Goal: Task Accomplishment & Management: Manage account settings

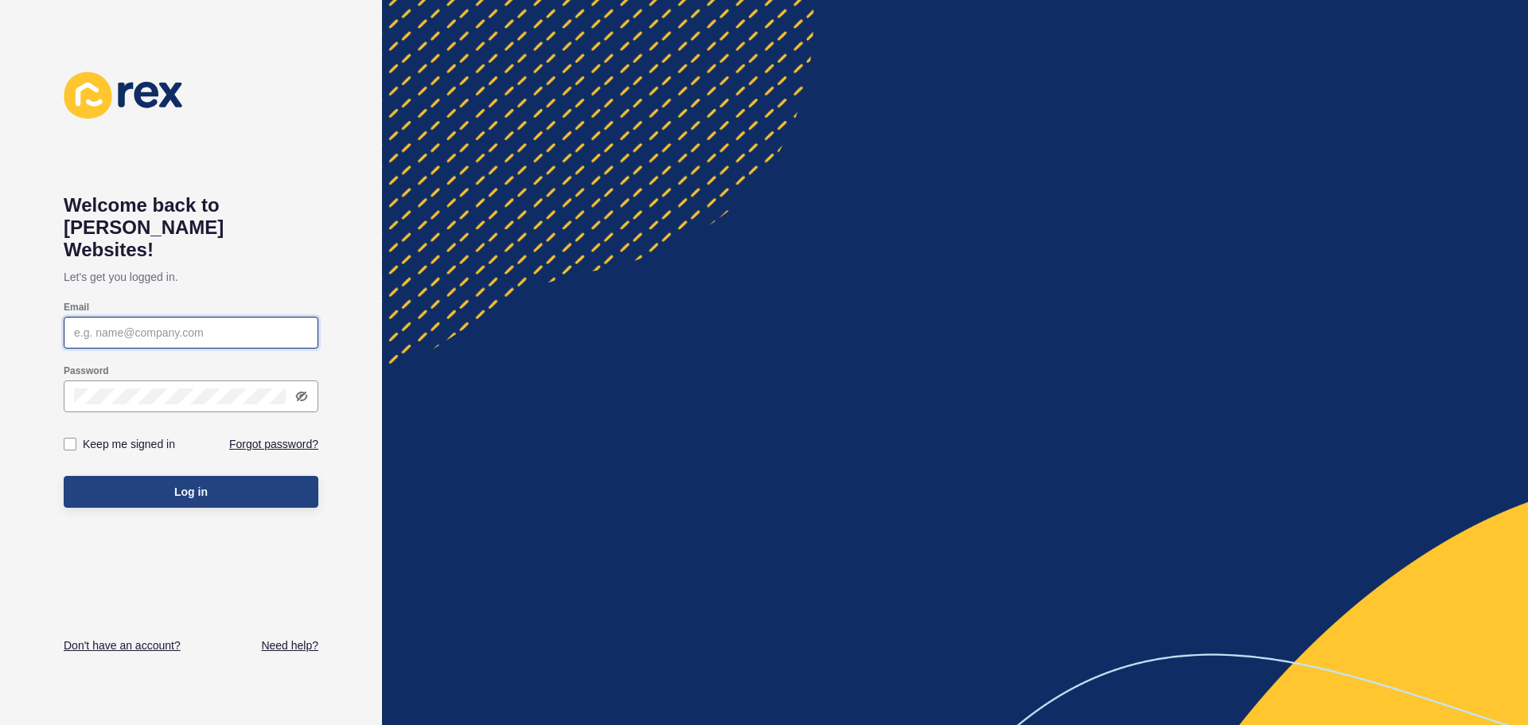
type input "[PERSON_NAME][EMAIL_ADDRESS][DOMAIN_NAME]"
click at [190, 484] on span "Log in" at bounding box center [190, 492] width 33 height 16
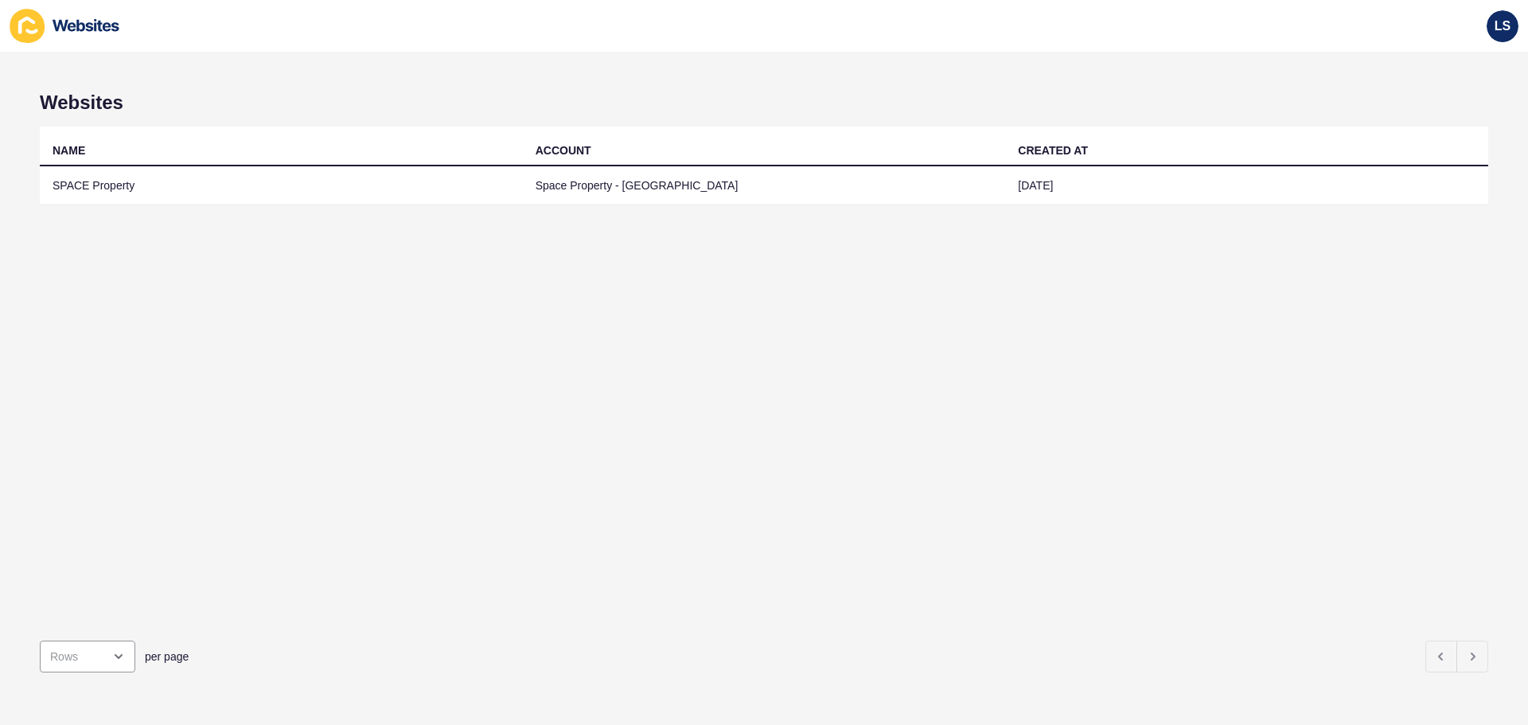
click at [157, 158] on th "NAME" at bounding box center [281, 147] width 483 height 40
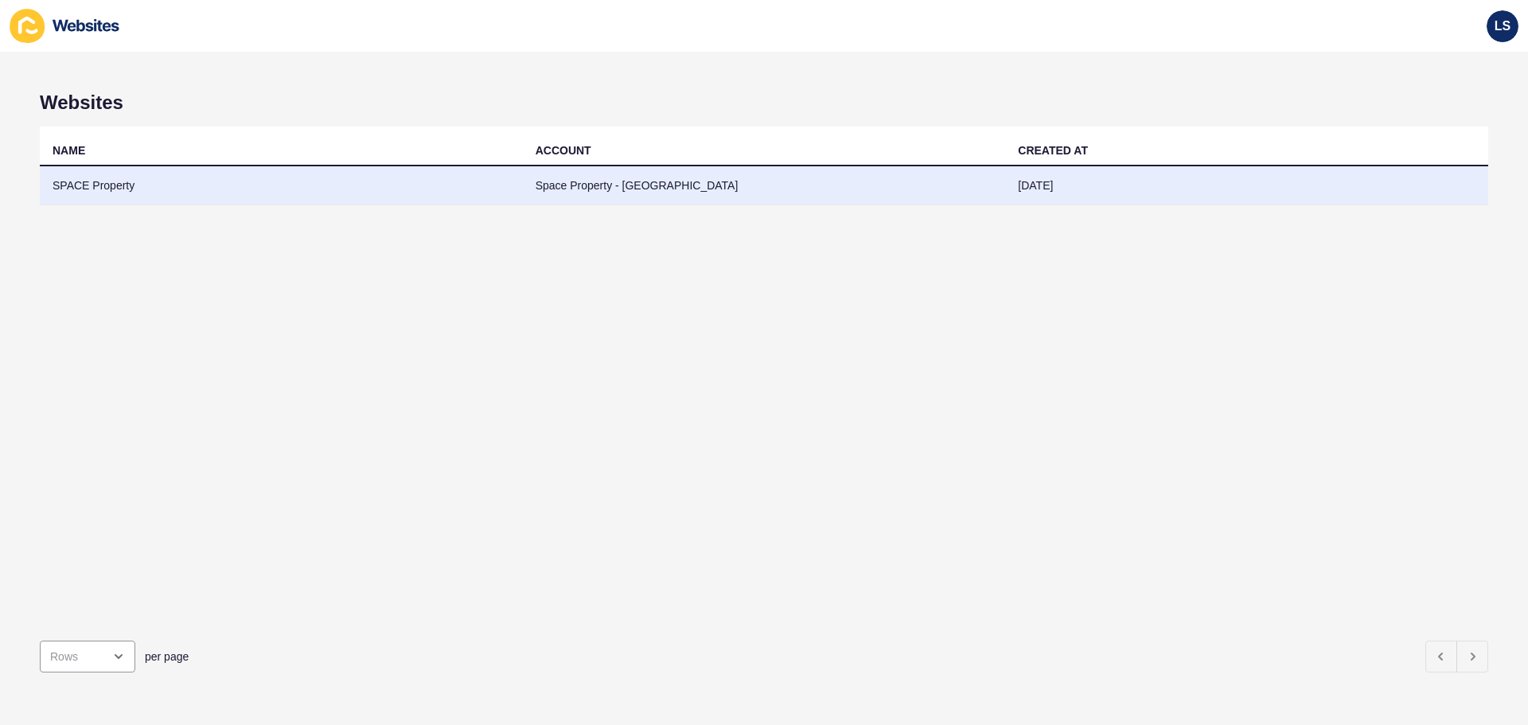
click at [150, 182] on td "SPACE Property" at bounding box center [281, 185] width 483 height 39
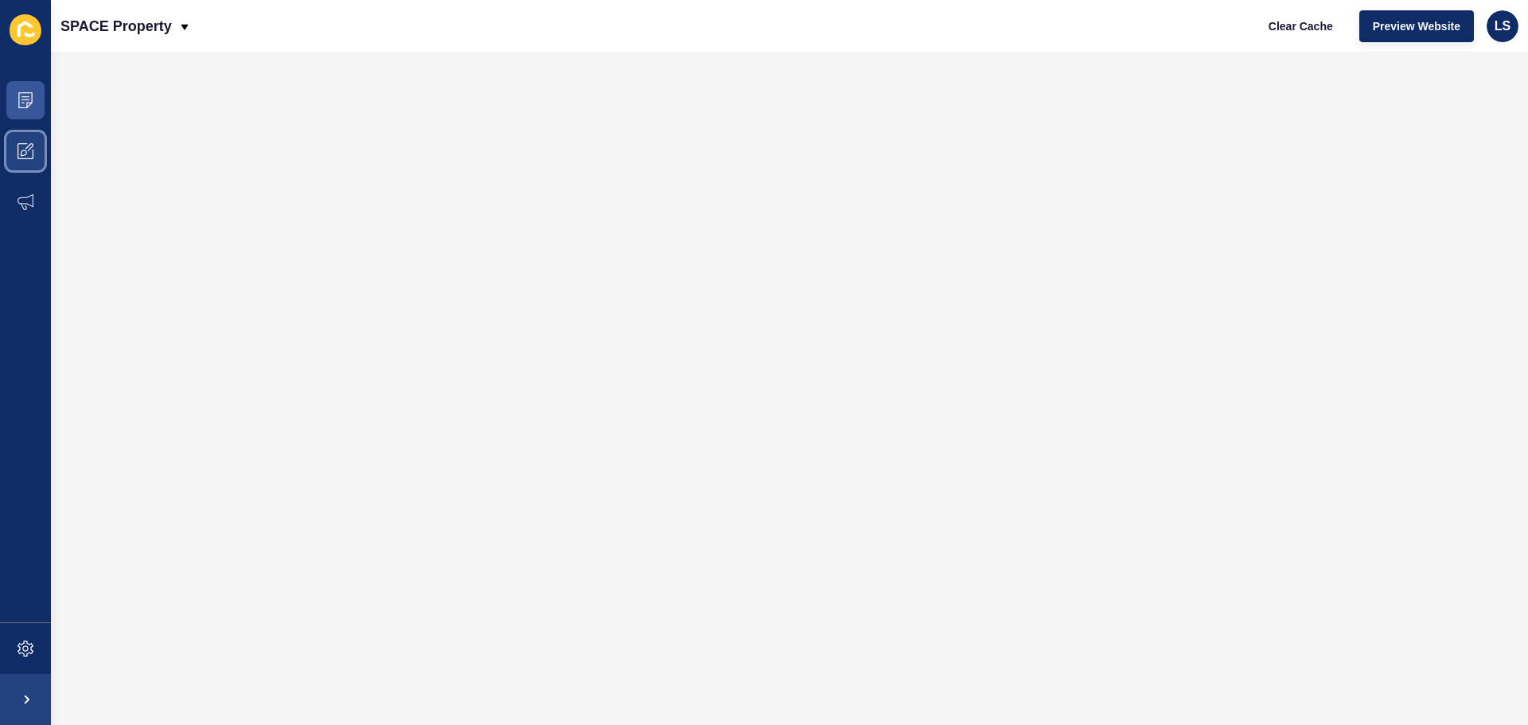
click at [8, 142] on span at bounding box center [25, 151] width 51 height 51
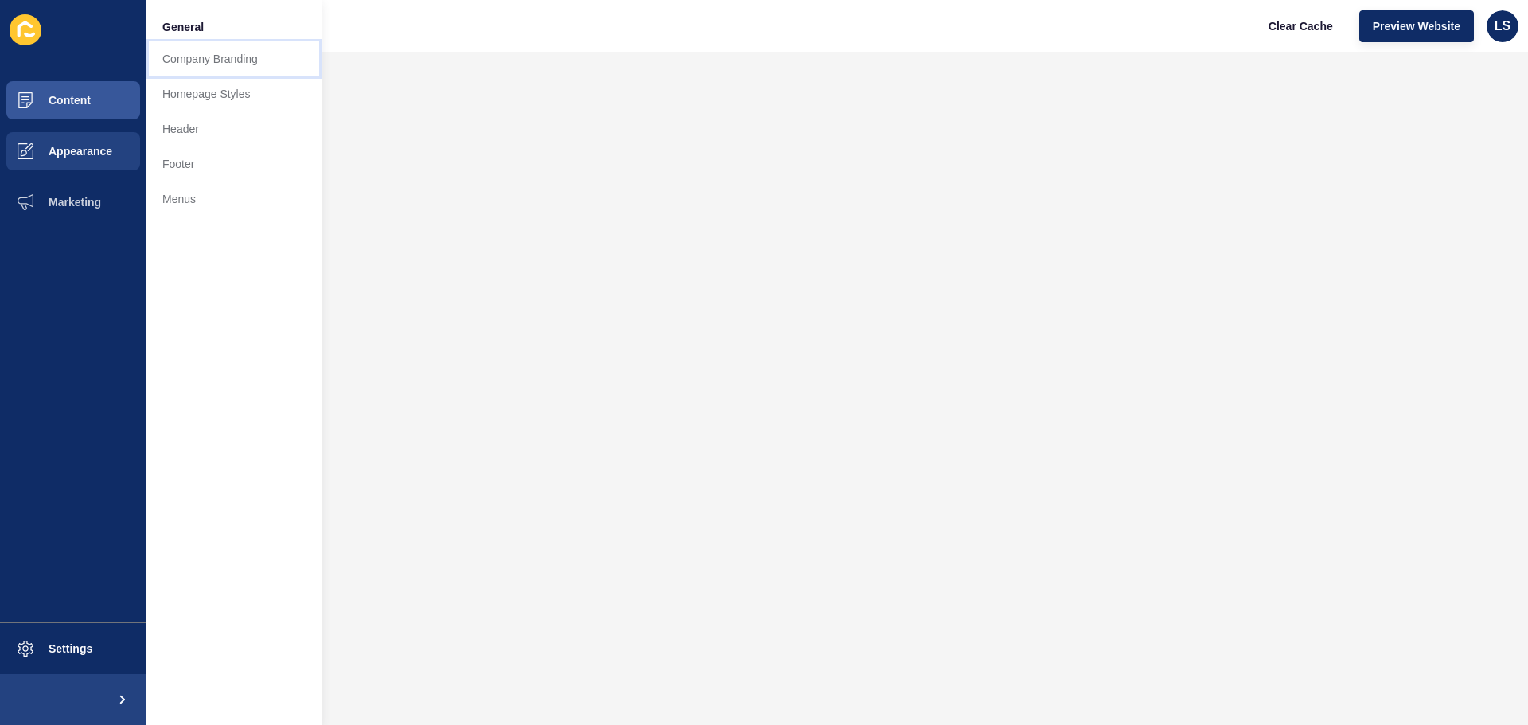
click at [212, 58] on link "Company Branding" at bounding box center [233, 58] width 175 height 35
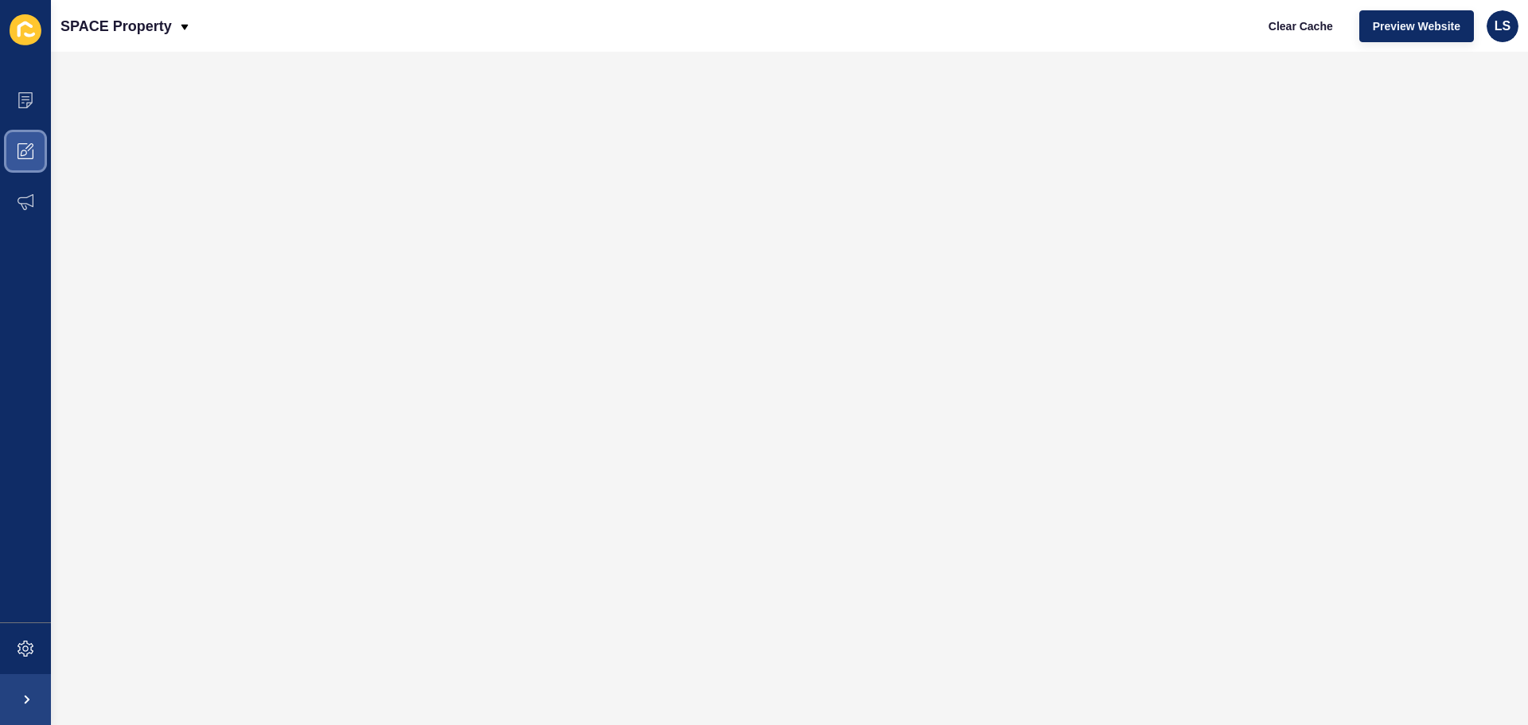
click at [34, 142] on span at bounding box center [25, 151] width 51 height 51
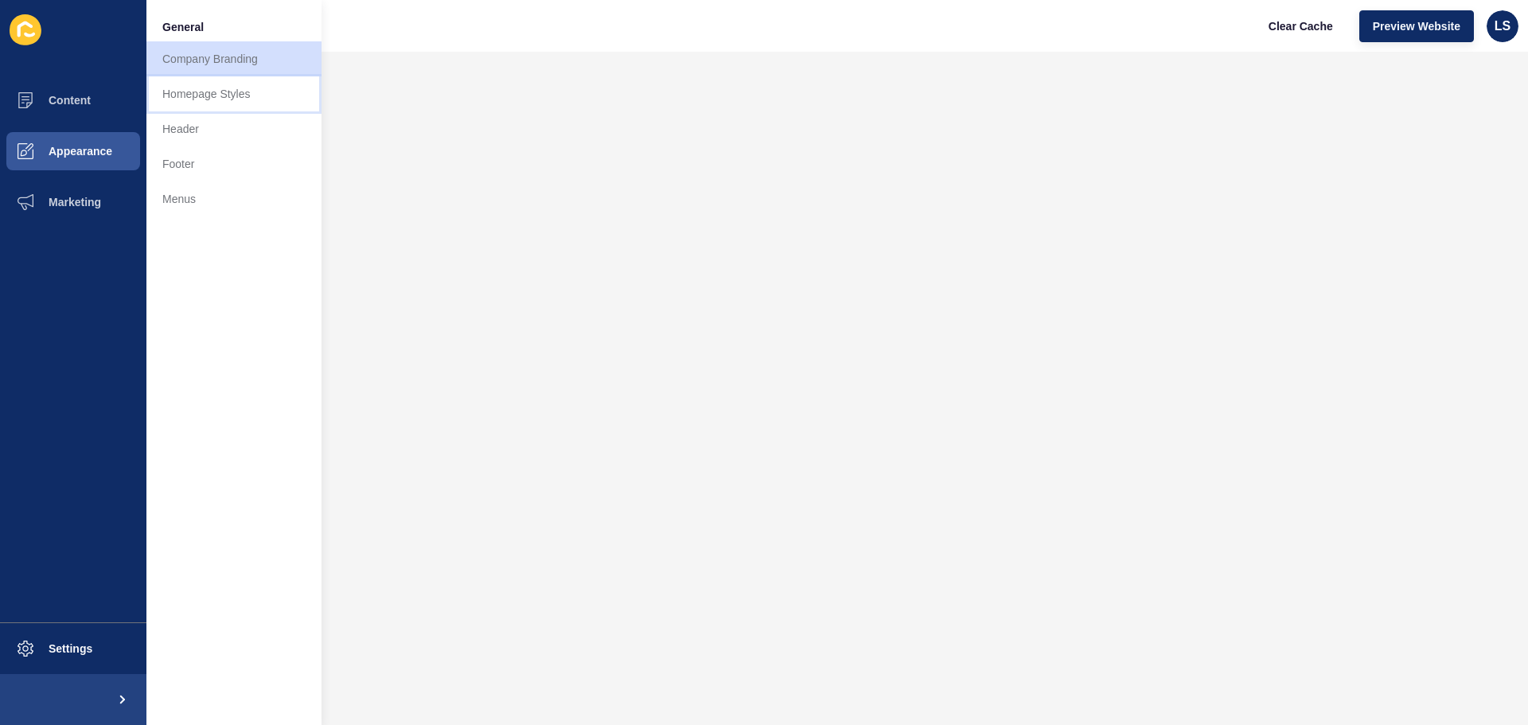
click at [235, 82] on link "Homepage Styles" at bounding box center [233, 93] width 175 height 35
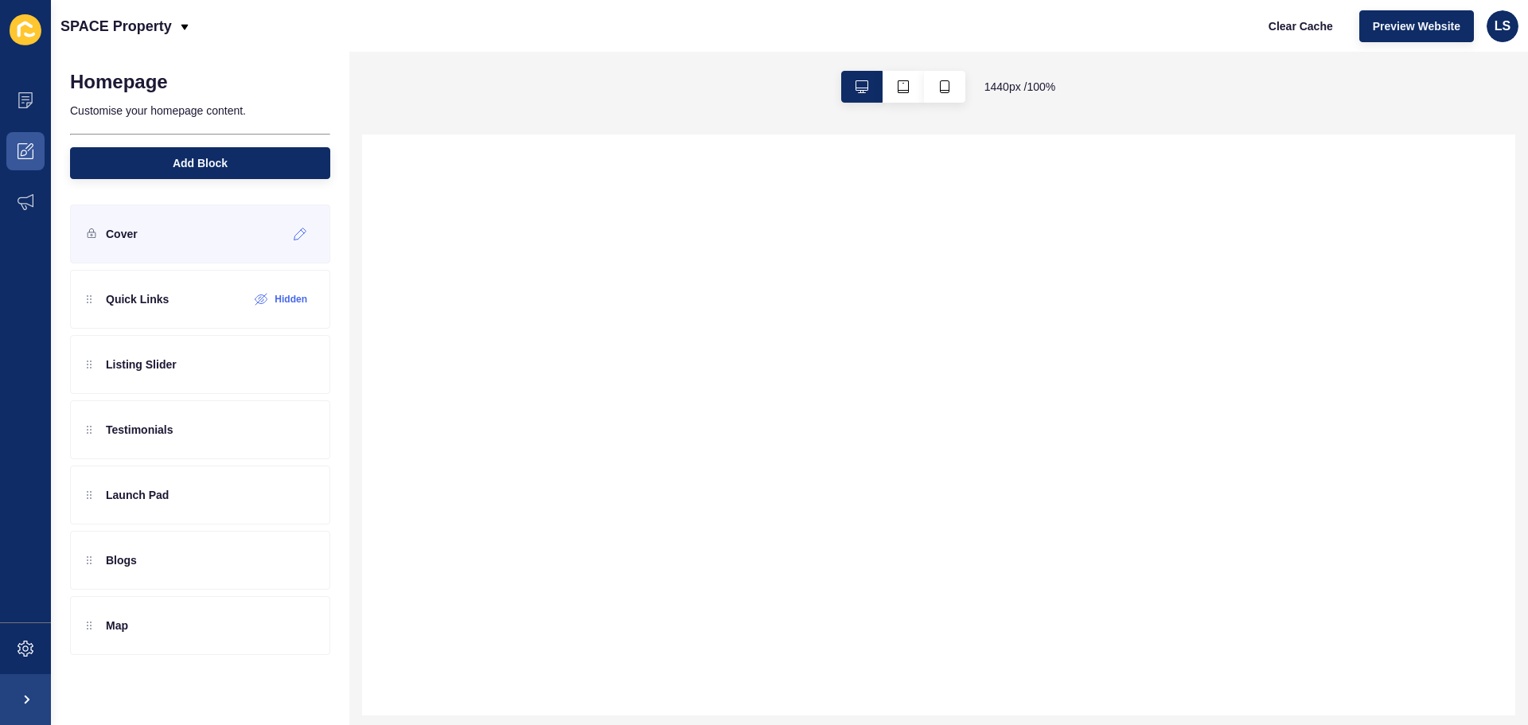
click at [138, 239] on div "Cover" at bounding box center [200, 233] width 260 height 59
click at [301, 236] on icon at bounding box center [301, 234] width 14 height 13
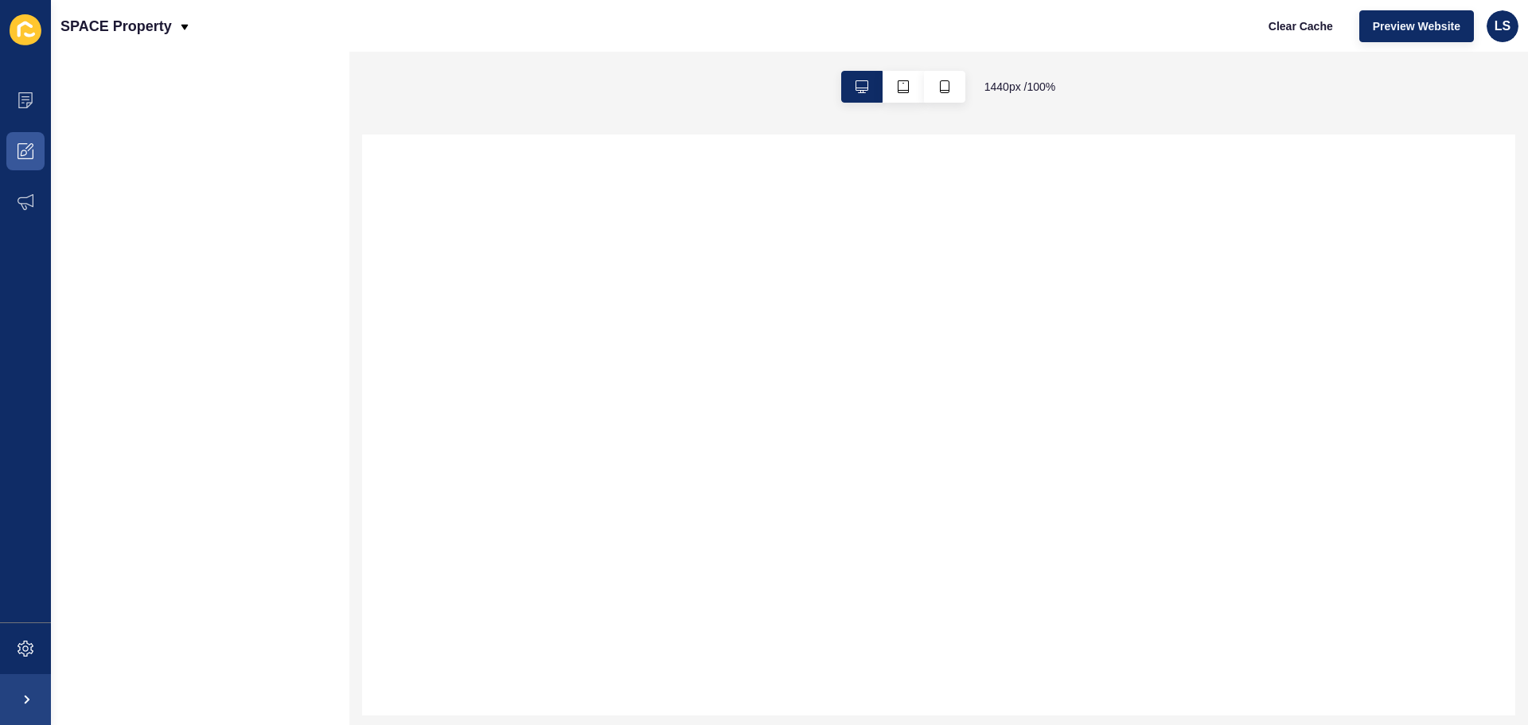
select select
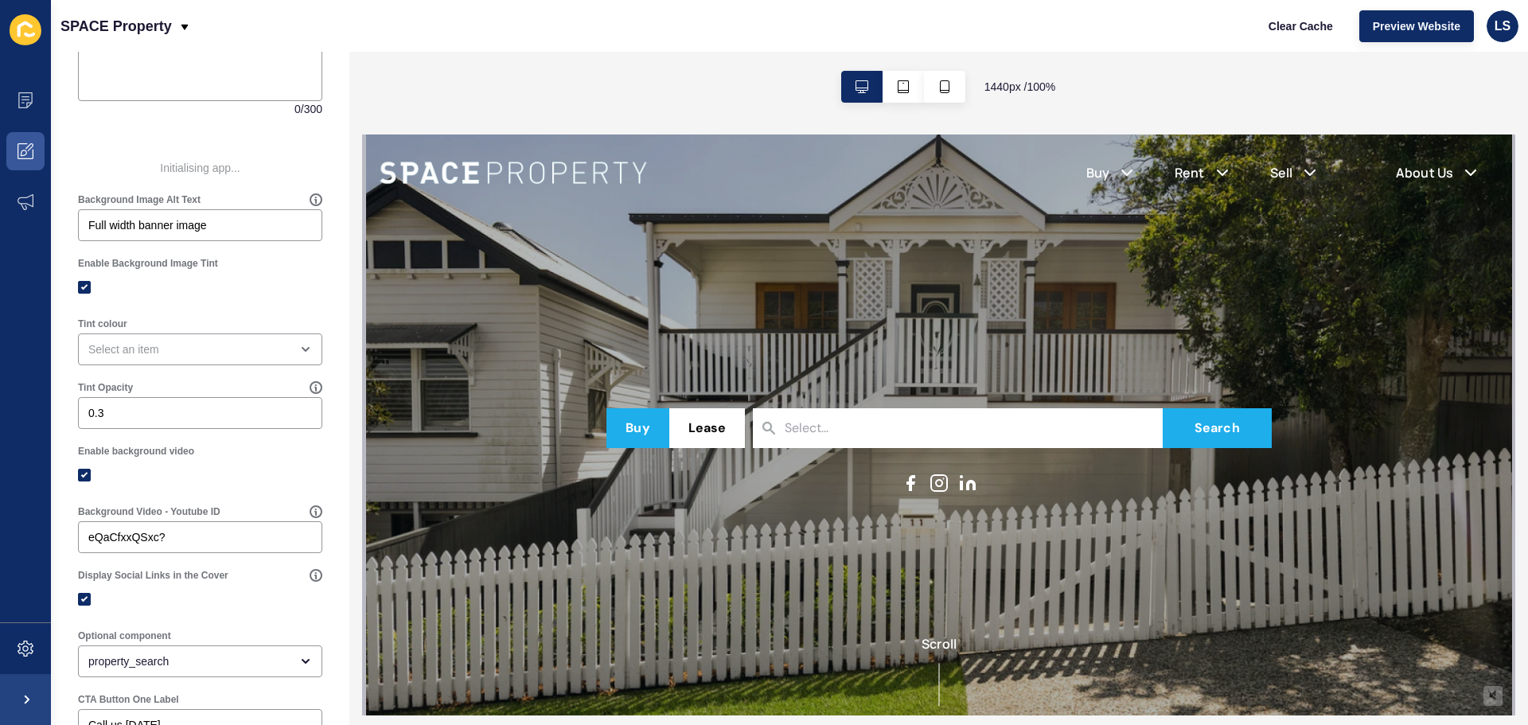
scroll to position [318, 0]
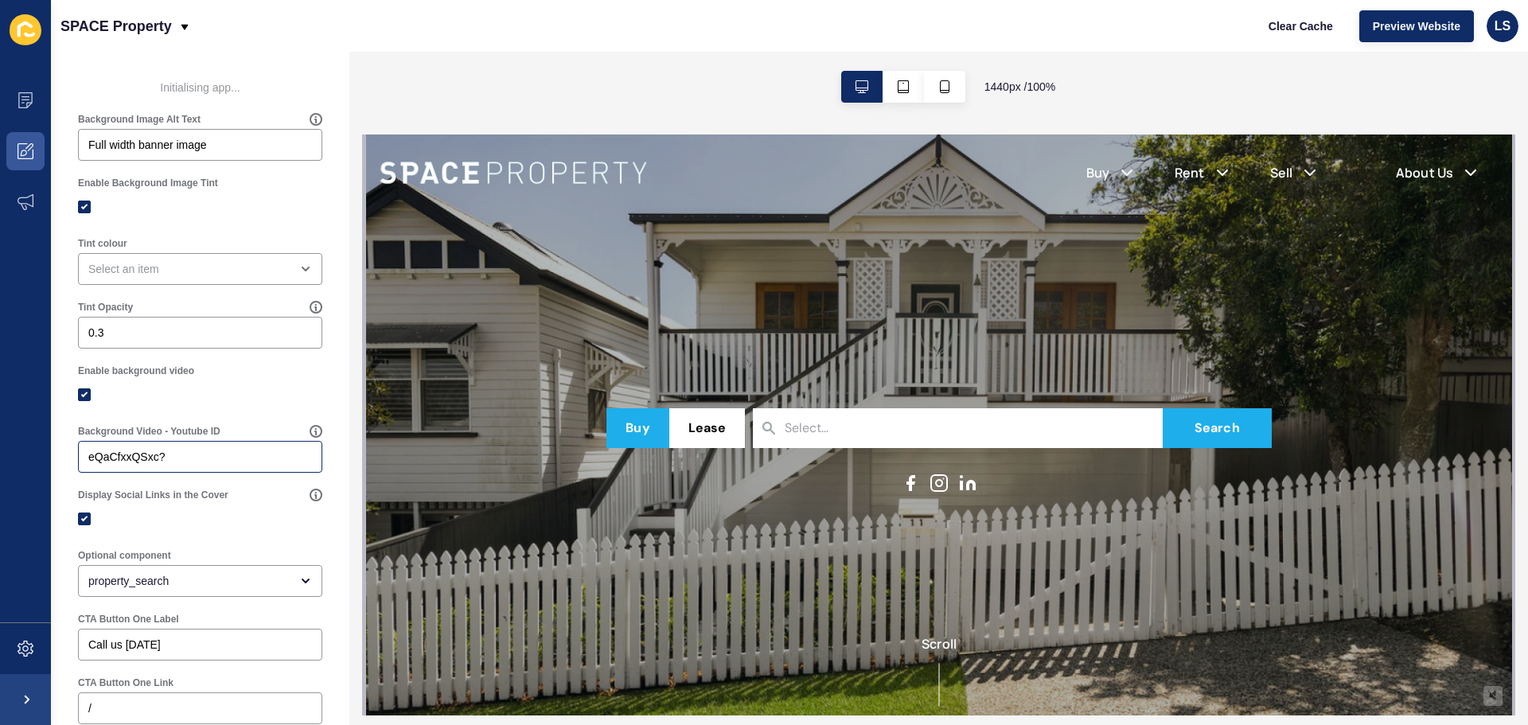
click at [278, 465] on div "eQaCfxxQSxc?" at bounding box center [200, 457] width 244 height 32
click at [274, 450] on input "eQaCfxxQSxc?" at bounding box center [200, 457] width 224 height 16
click at [271, 450] on input "eQaCfxxQSxc?" at bounding box center [200, 457] width 224 height 16
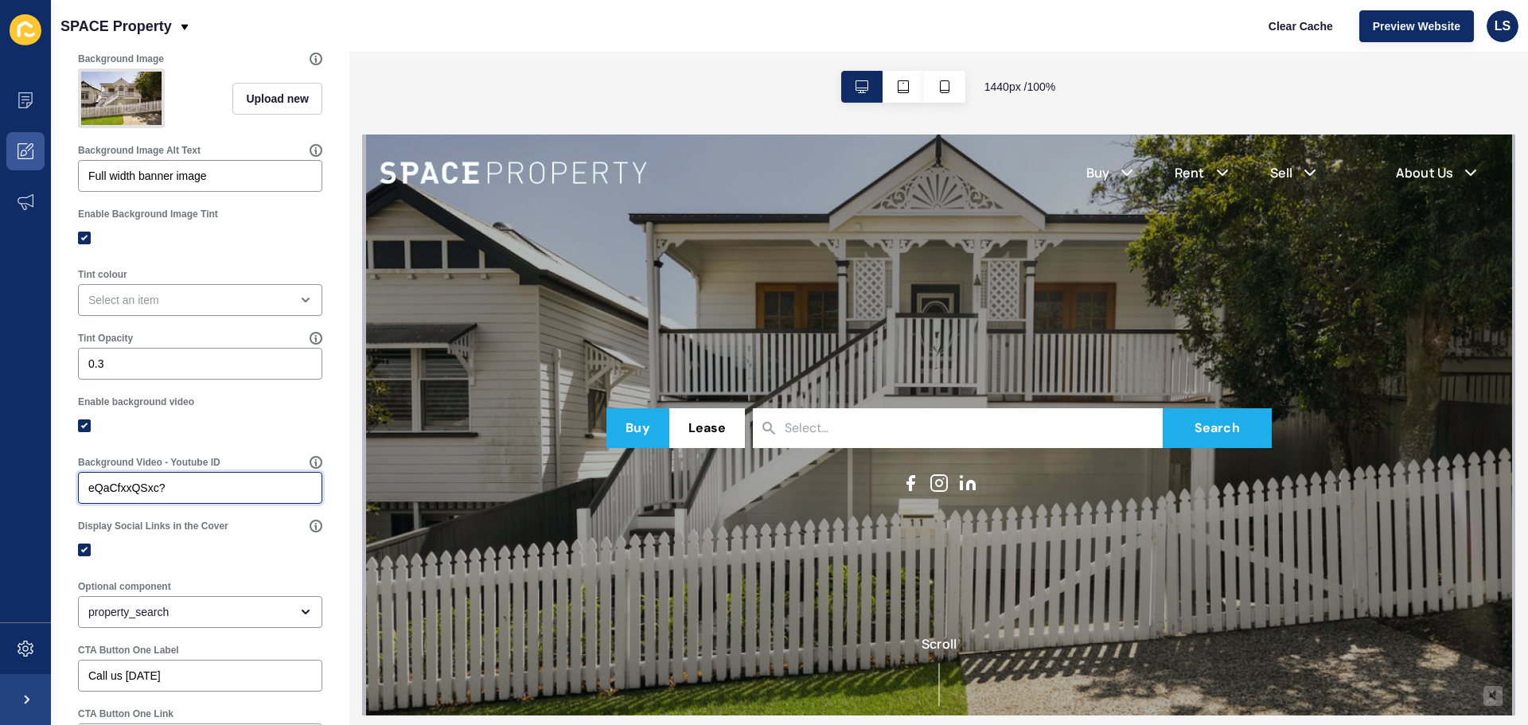
scroll to position [361, 0]
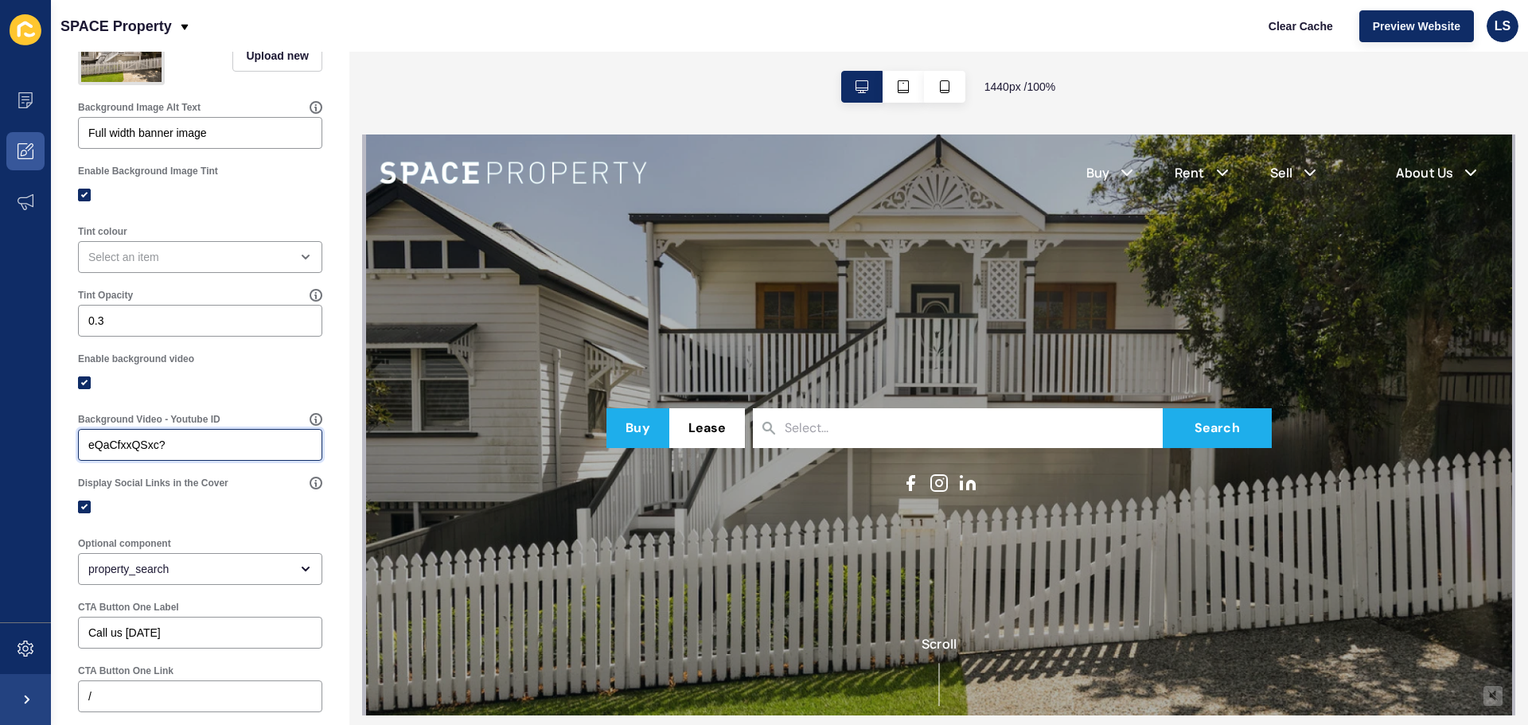
drag, startPoint x: 42, startPoint y: 465, endPoint x: -20, endPoint y: 450, distance: 63.9
click at [0, 450] on html "Content Appearance Marketing Settings SPACE Property Clear Cache Preview Websit…" at bounding box center [764, 362] width 1528 height 725
paste input "[URL][DOMAIN_NAME]"
drag, startPoint x: 166, startPoint y: 454, endPoint x: -62, endPoint y: 452, distance: 228.4
click at [0, 452] on html "Content Appearance Marketing Settings SPACE Property Clear Cache Preview Websit…" at bounding box center [764, 362] width 1528 height 725
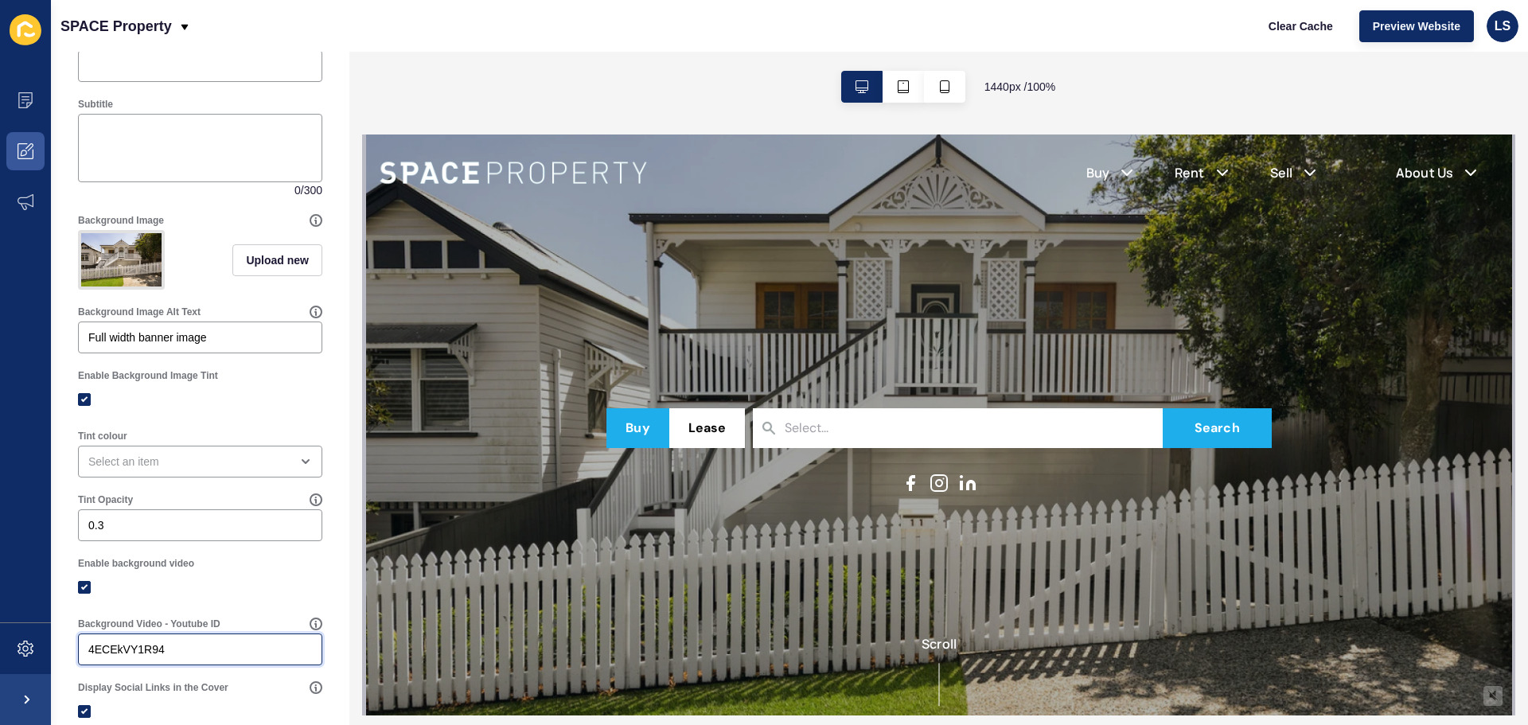
scroll to position [0, 0]
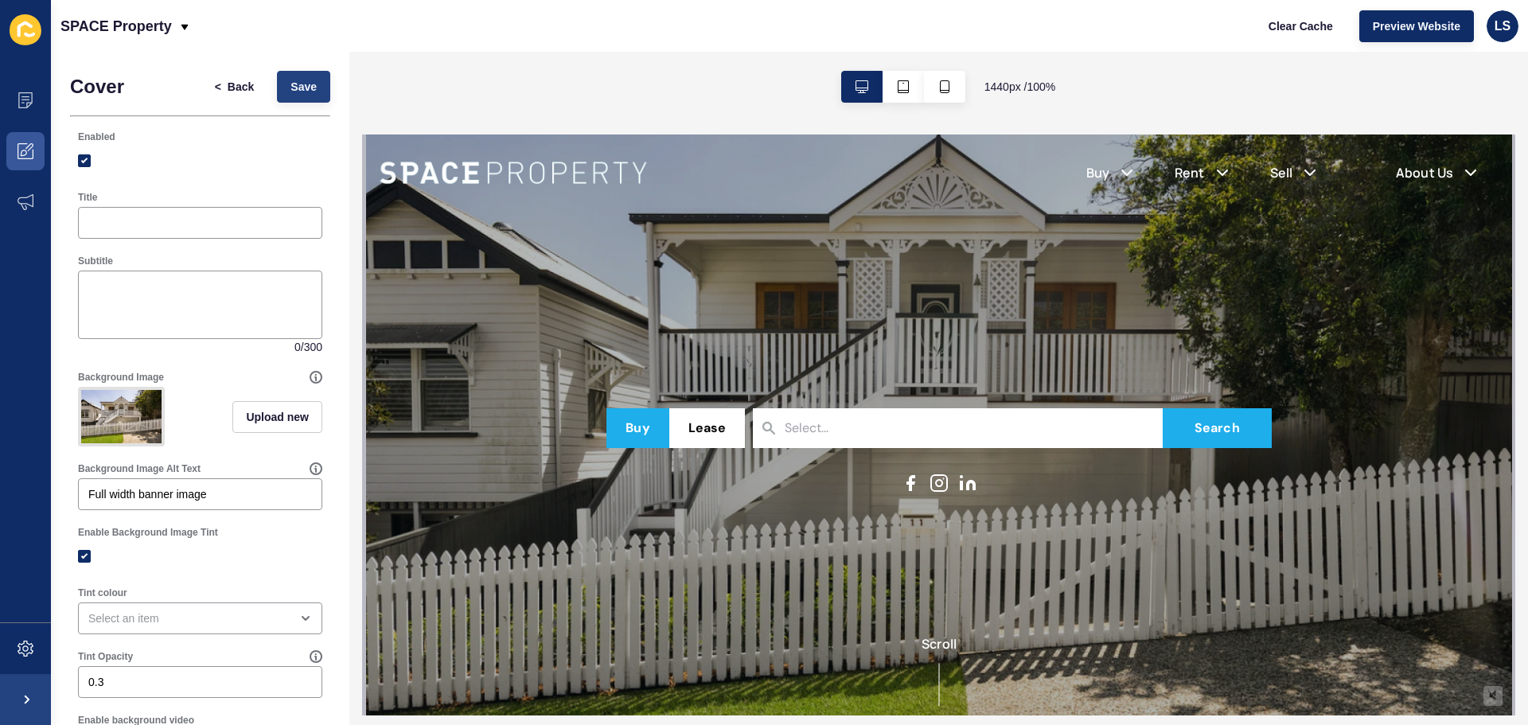
type input "4ECEkVY1R94"
click at [293, 72] on button "Save" at bounding box center [303, 87] width 53 height 32
click at [1287, 28] on span "Clear Cache" at bounding box center [1300, 26] width 64 height 16
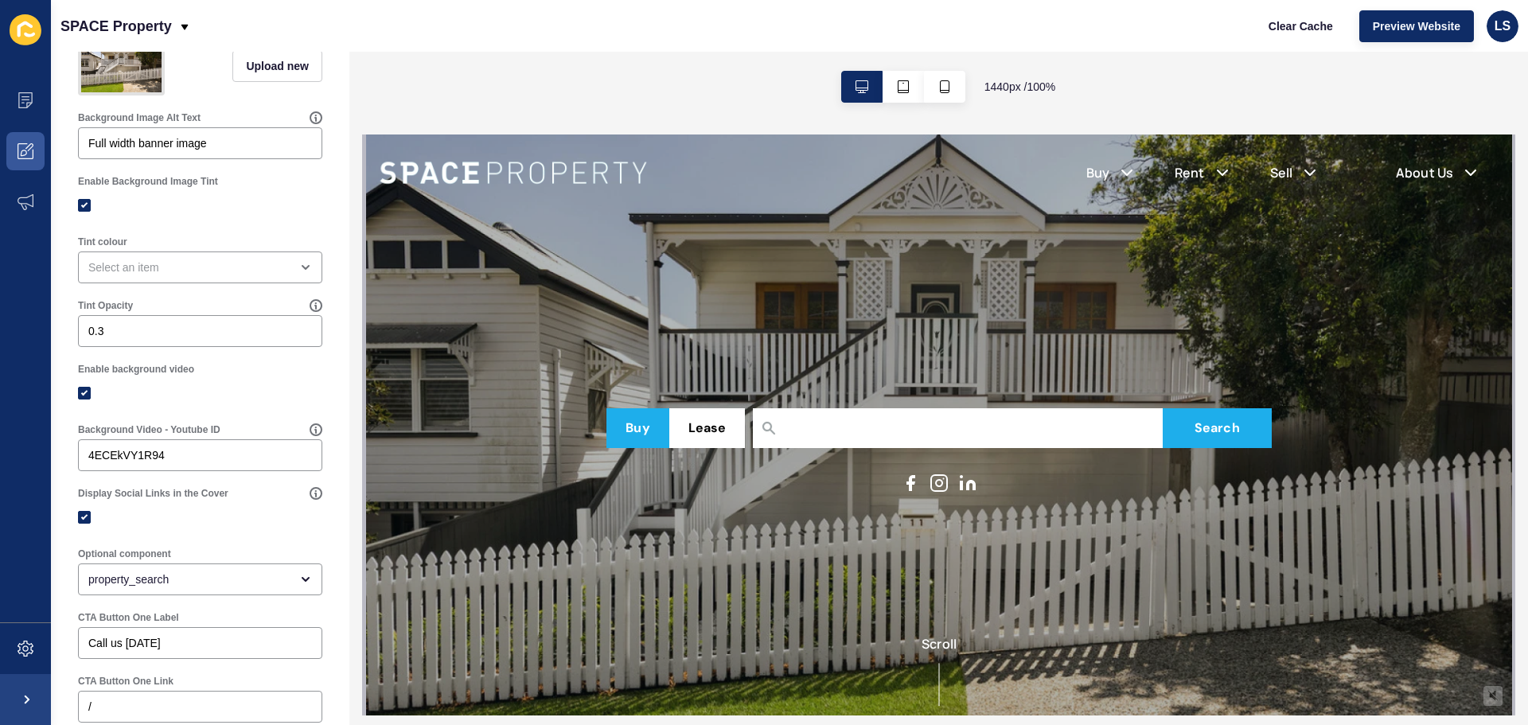
scroll to position [477, 0]
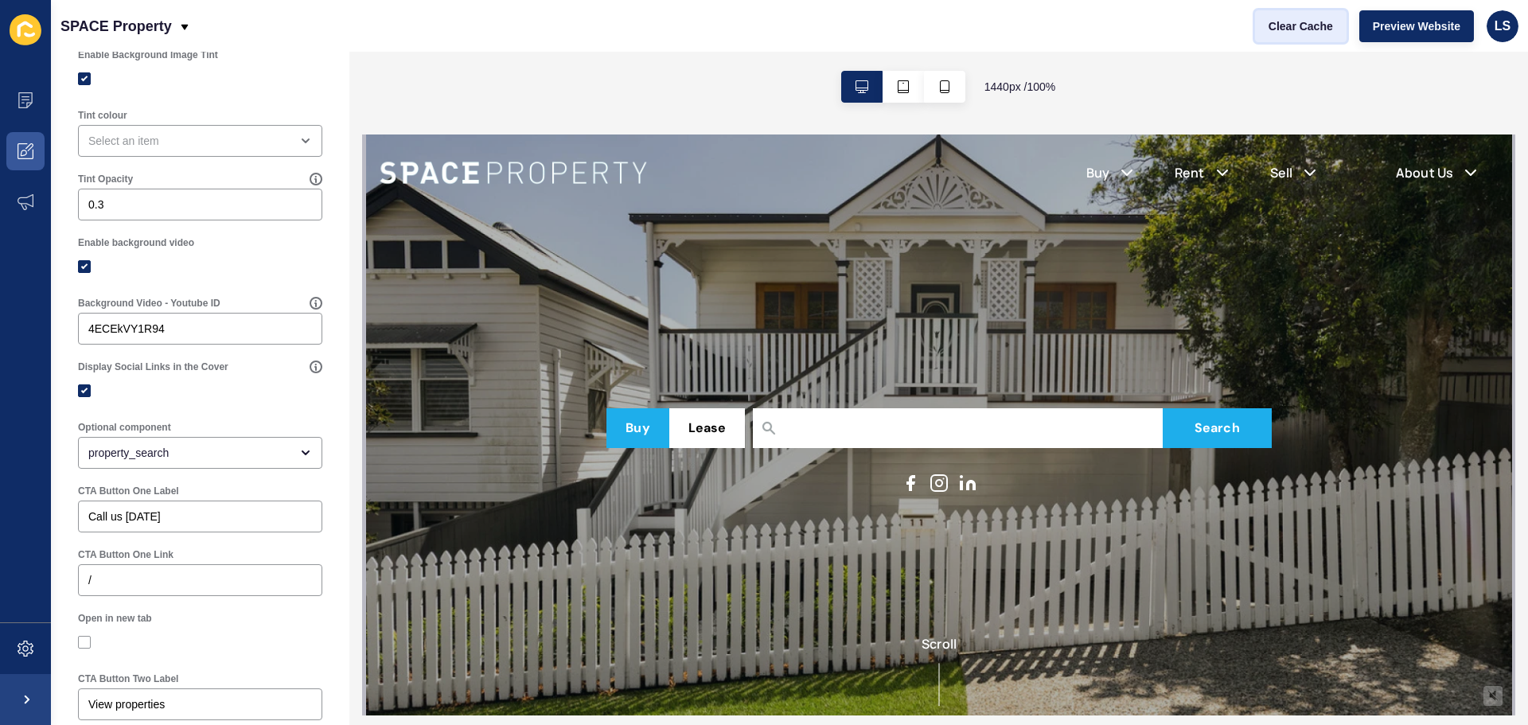
click at [1303, 24] on span "Clear Cache" at bounding box center [1300, 26] width 64 height 16
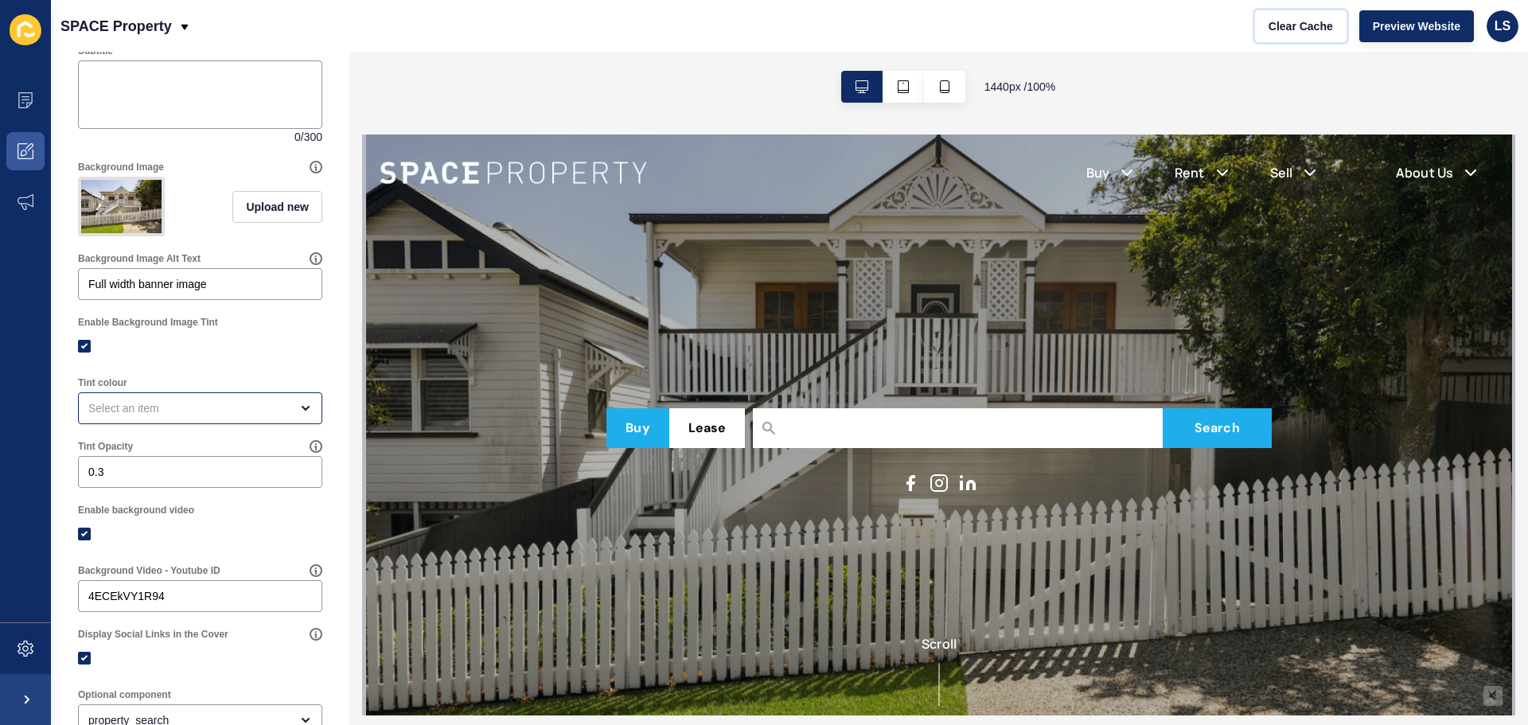
scroll to position [0, 0]
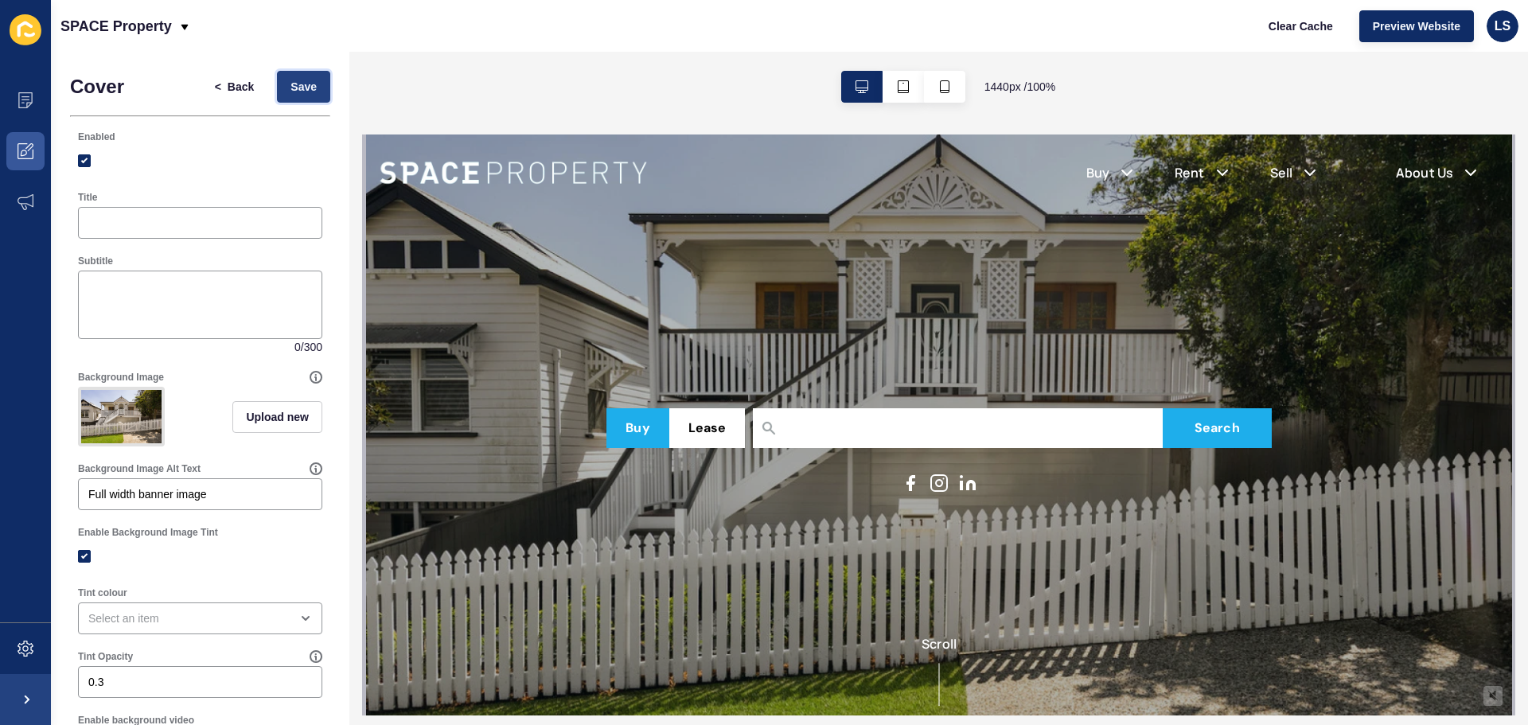
click at [317, 91] on button "Save" at bounding box center [303, 87] width 53 height 32
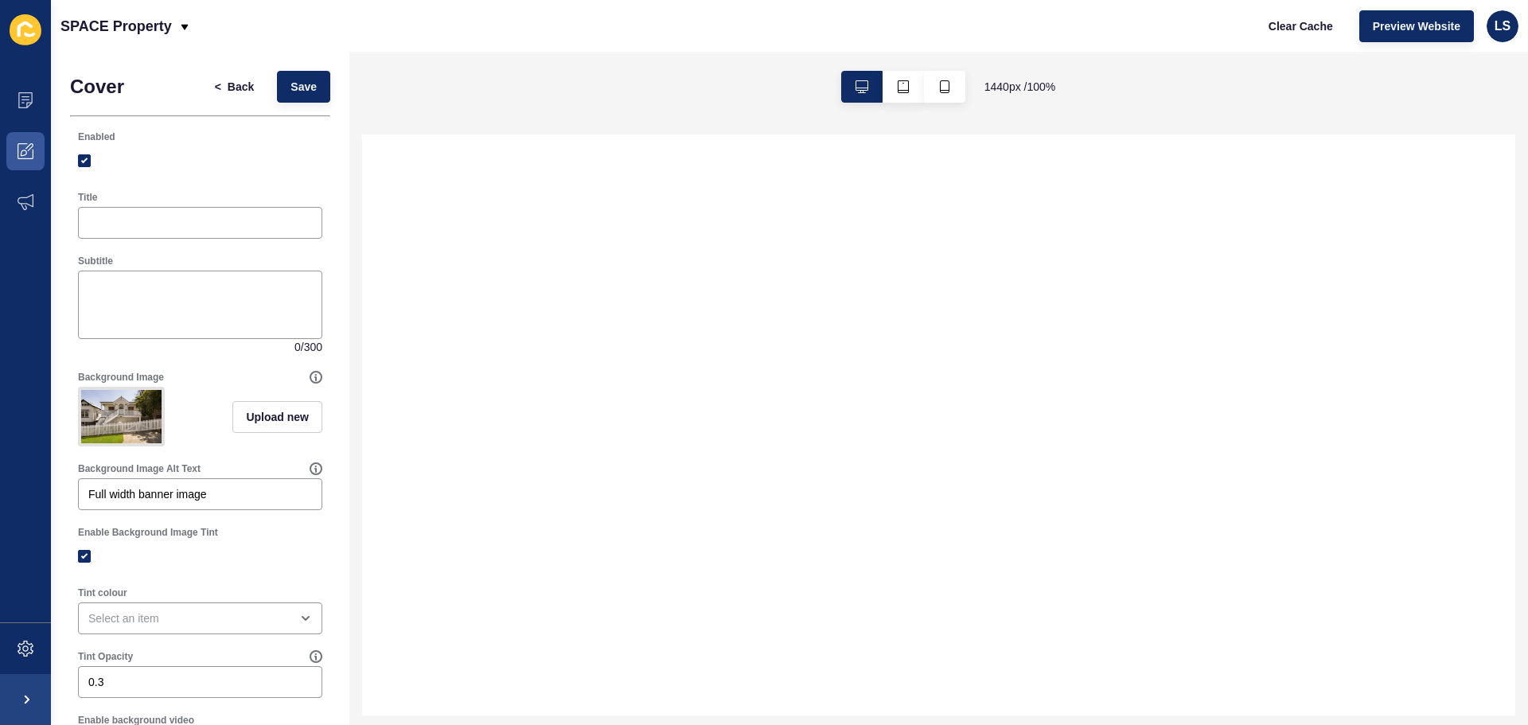
select select
